Goal: Check status: Check status

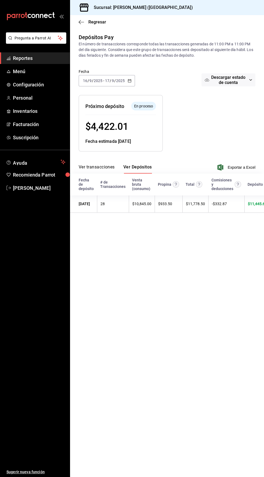
scroll to position [0, 63]
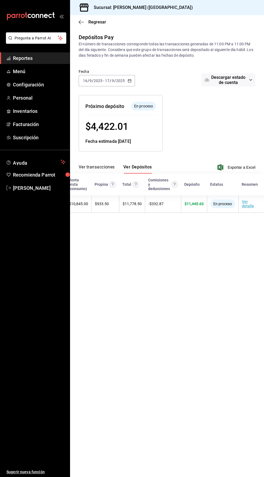
click at [25, 58] on span "Reportes" at bounding box center [39, 57] width 53 height 7
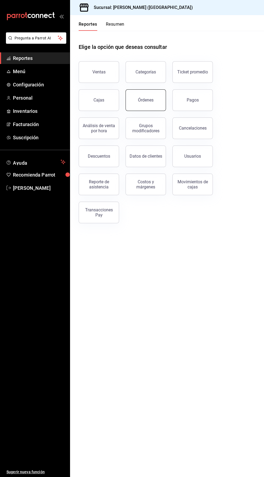
click at [155, 100] on button "Órdenes" at bounding box center [146, 100] width 40 height 22
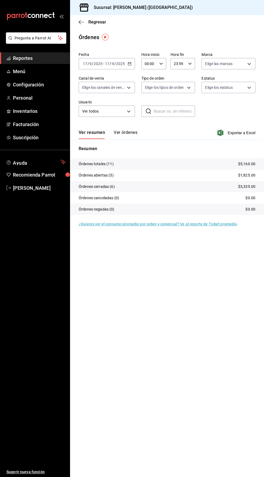
click at [154, 63] on input "00:00" at bounding box center [150, 63] width 16 height 11
click at [149, 106] on span "04" at bounding box center [147, 106] width 4 height 4
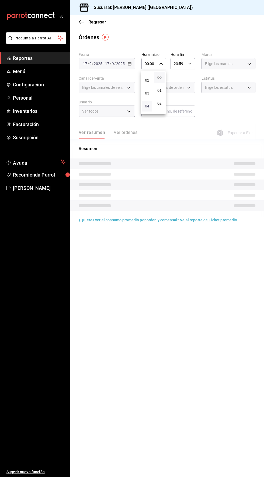
type input "04:00"
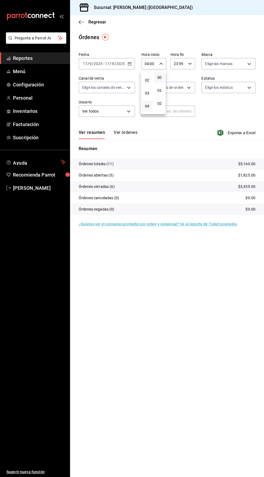
click at [222, 25] on div at bounding box center [132, 238] width 264 height 477
